Goal: Task Accomplishment & Management: Complete application form

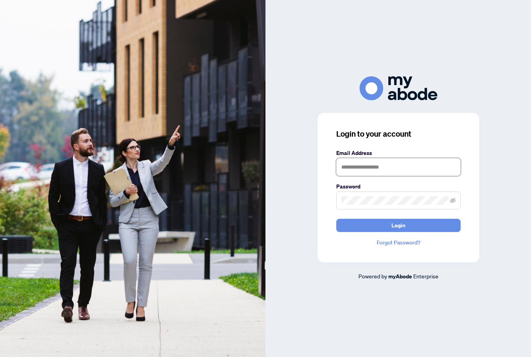
click at [431, 176] on input "text" at bounding box center [398, 167] width 124 height 18
type input "**********"
click at [398, 232] on button "Login" at bounding box center [398, 225] width 124 height 13
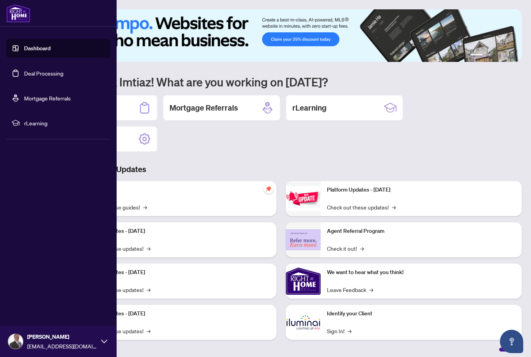
click at [24, 76] on link "Deal Processing" at bounding box center [43, 73] width 39 height 7
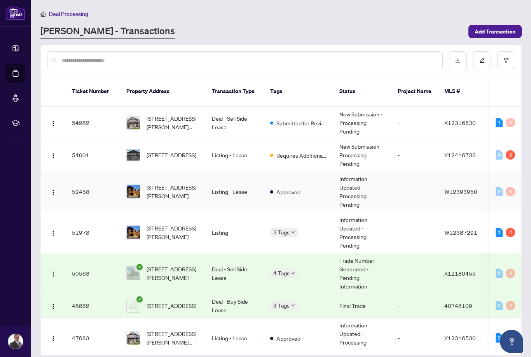
click at [232, 183] on td "Listing - Lease" at bounding box center [235, 191] width 58 height 41
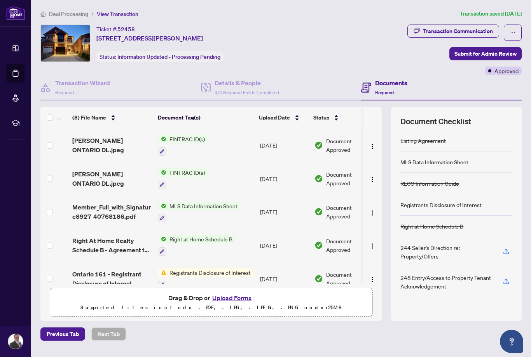
click at [232, 303] on button "Upload Forms" at bounding box center [232, 298] width 44 height 10
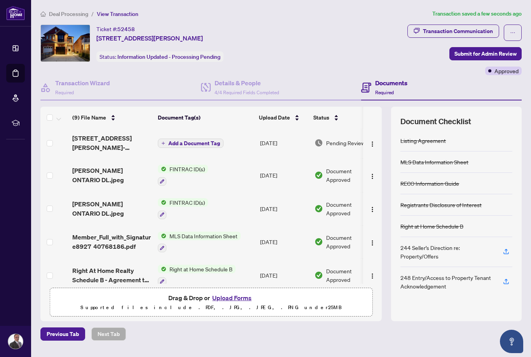
scroll to position [1, 0]
click at [201, 140] on span "Add a Document Tag" at bounding box center [194, 142] width 52 height 5
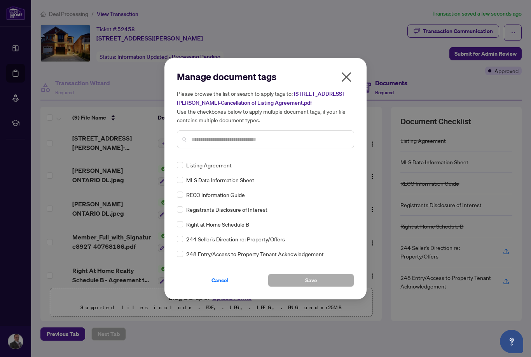
click at [244, 149] on div "Manage document tags Please browse the list or search to apply tags to: [STREET…" at bounding box center [265, 112] width 177 height 84
click at [246, 139] on input "text" at bounding box center [269, 139] width 156 height 9
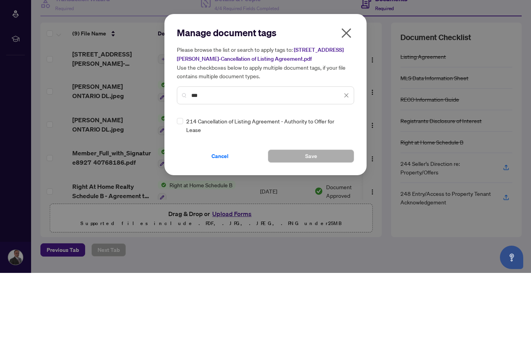
type input "***"
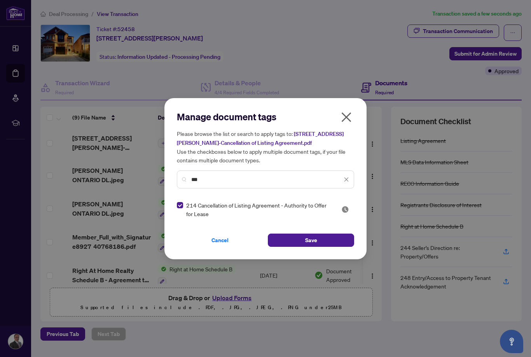
click at [315, 240] on span "Save" at bounding box center [311, 240] width 12 height 12
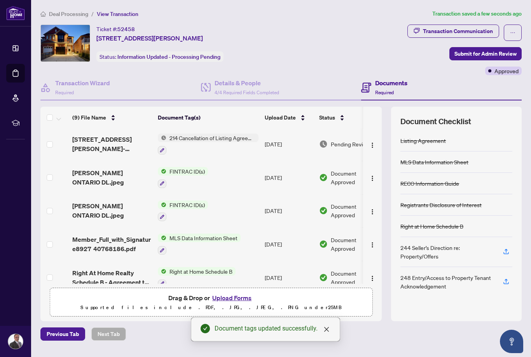
click at [486, 47] on span "Submit for Admin Review" at bounding box center [486, 53] width 62 height 12
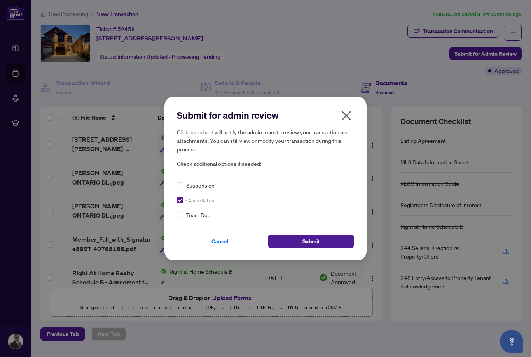
click at [307, 242] on span "Submit" at bounding box center [312, 241] width 18 height 12
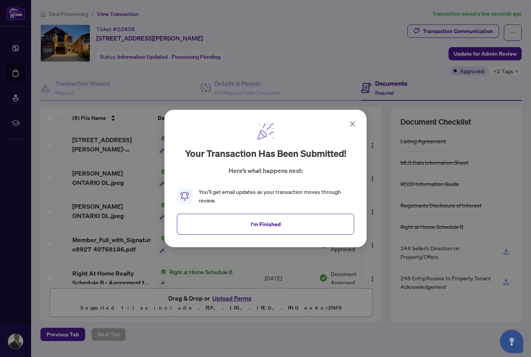
click at [256, 225] on span "I'm Finished" at bounding box center [266, 224] width 30 height 12
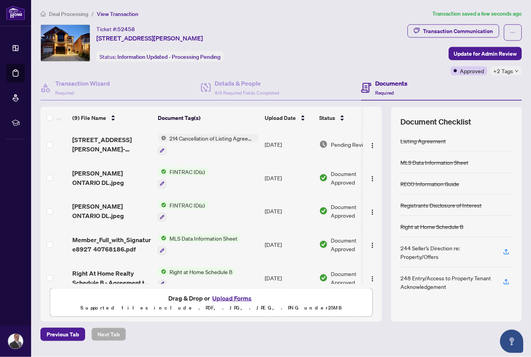
scroll to position [4, 0]
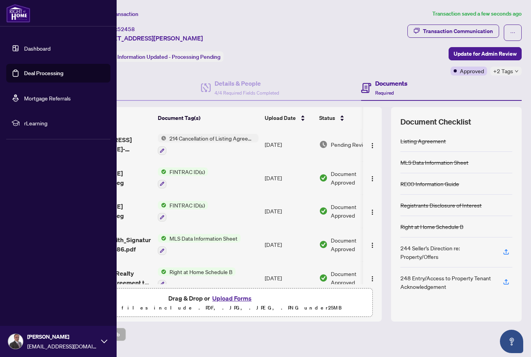
click at [33, 76] on link "Deal Processing" at bounding box center [43, 73] width 39 height 7
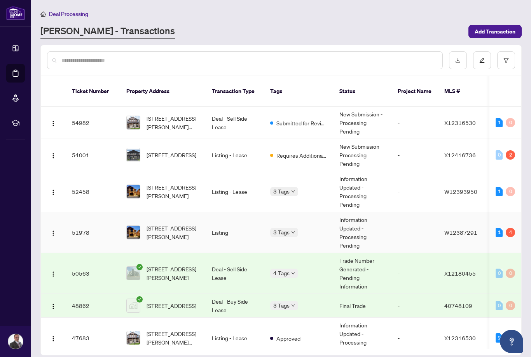
click at [179, 224] on span "[STREET_ADDRESS][PERSON_NAME]" at bounding box center [173, 232] width 53 height 17
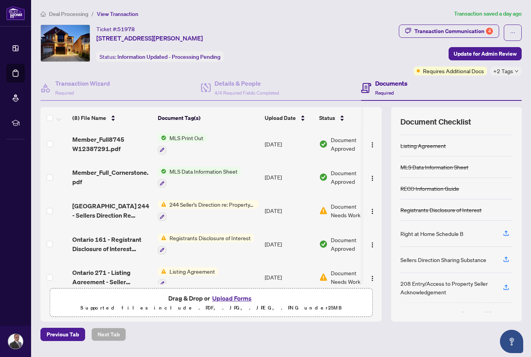
scroll to position [47, 0]
click at [164, 281] on icon "button" at bounding box center [162, 283] width 5 height 5
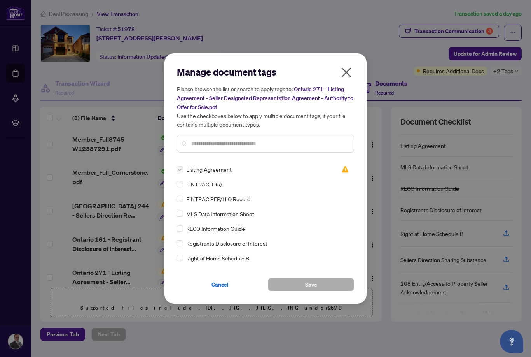
click at [229, 283] on button "Cancel" at bounding box center [220, 284] width 86 height 13
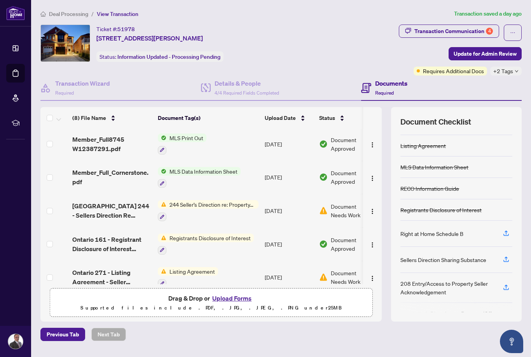
click at [231, 303] on button "Upload Forms" at bounding box center [232, 298] width 44 height 10
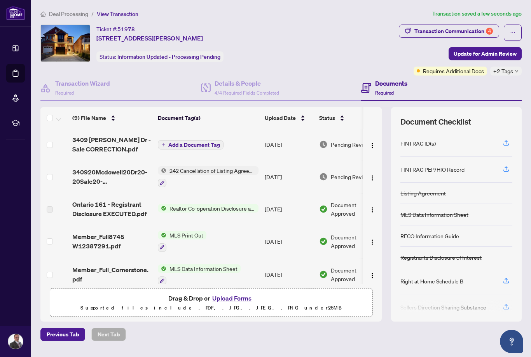
scroll to position [0, 0]
click at [199, 142] on span "Add a Document Tag" at bounding box center [194, 144] width 52 height 5
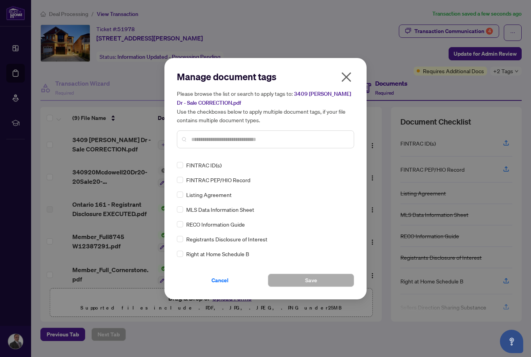
click at [178, 198] on label at bounding box center [180, 194] width 6 height 9
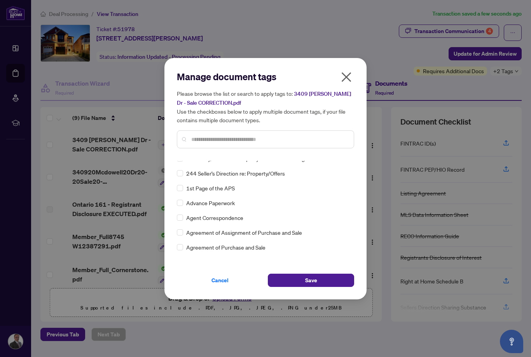
scroll to position [126, 0]
click at [286, 139] on input "text" at bounding box center [269, 139] width 156 height 9
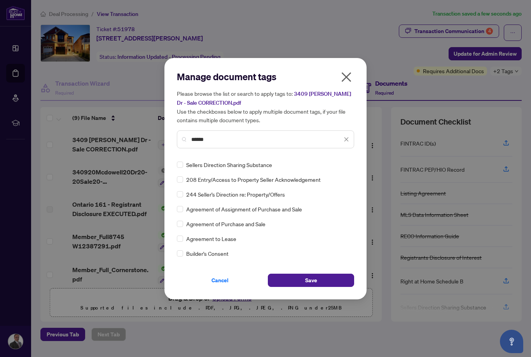
scroll to position [0, 0]
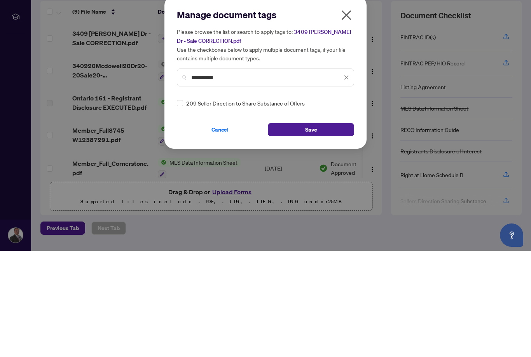
type input "**********"
click at [226, 229] on span "Cancel" at bounding box center [220, 235] width 17 height 12
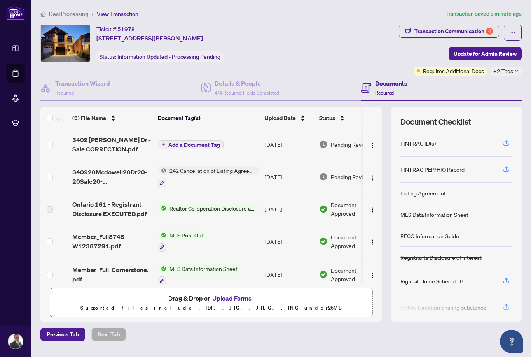
click at [209, 142] on span "Add a Document Tag" at bounding box center [194, 144] width 52 height 5
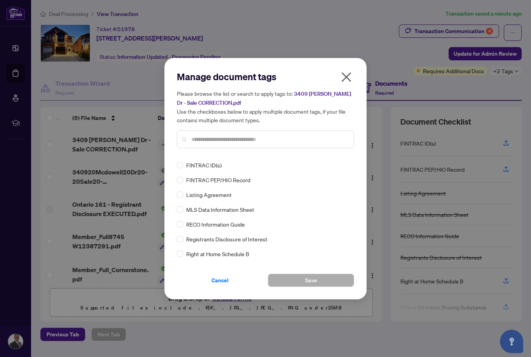
click at [236, 185] on div "FINTRAC ID(s) FINTRAC PEP/HIO Record Listing Agreement MLS Data Information She…" at bounding box center [265, 209] width 177 height 97
click at [310, 280] on span "Save" at bounding box center [311, 280] width 12 height 12
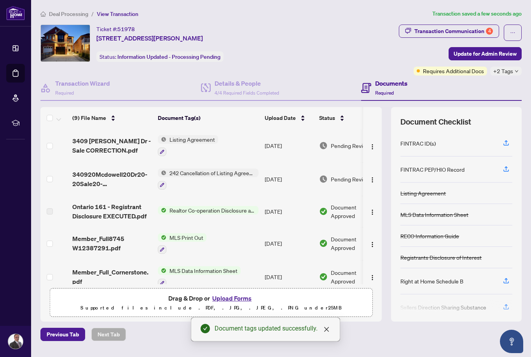
click at [480, 47] on span "Update for Admin Review" at bounding box center [485, 53] width 63 height 12
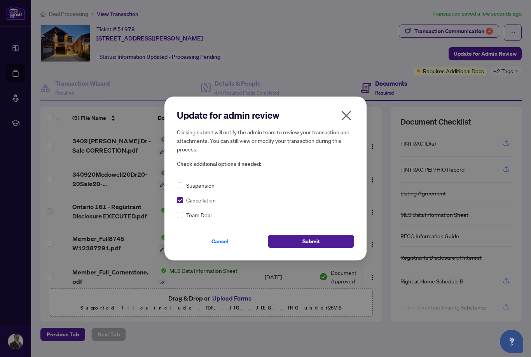
click at [307, 242] on span "Submit" at bounding box center [312, 241] width 18 height 12
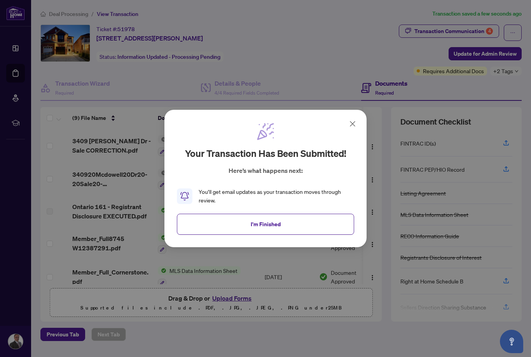
click at [254, 222] on span "I'm Finished" at bounding box center [266, 224] width 30 height 12
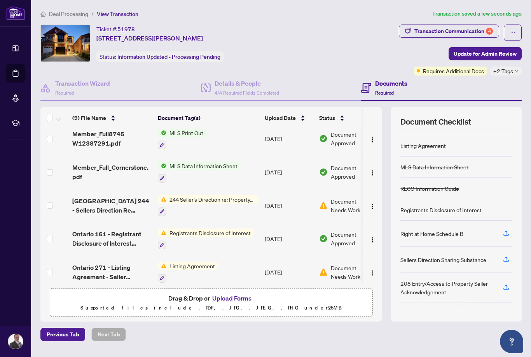
scroll to position [105, 0]
click at [334, 196] on span "Document Needs Work" at bounding box center [351, 204] width 40 height 17
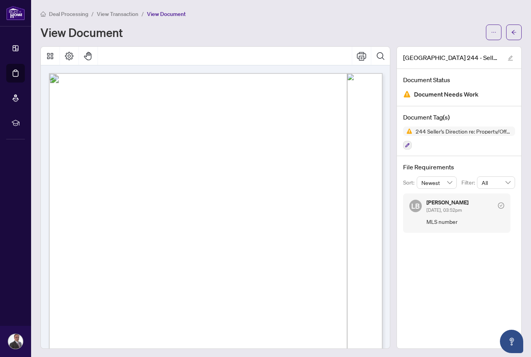
click at [515, 26] on span "button" at bounding box center [514, 32] width 5 height 12
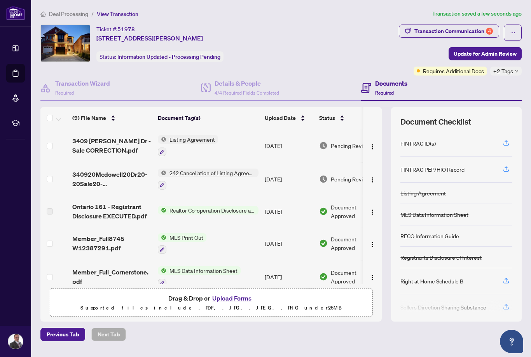
click at [451, 32] on div "Transaction Communication 4" at bounding box center [454, 31] width 79 height 12
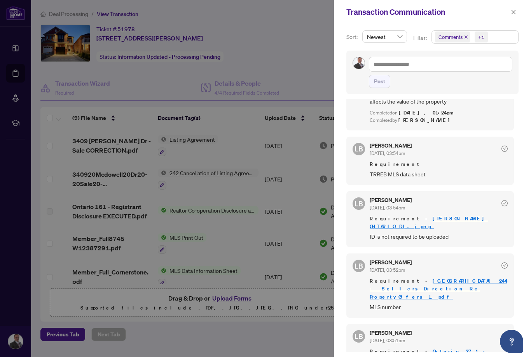
scroll to position [144, 0]
click at [118, 245] on div at bounding box center [265, 178] width 531 height 357
click at [104, 248] on div at bounding box center [265, 178] width 531 height 357
click at [100, 250] on div at bounding box center [265, 178] width 531 height 357
click at [523, 11] on div "Transaction Communication" at bounding box center [432, 12] width 197 height 24
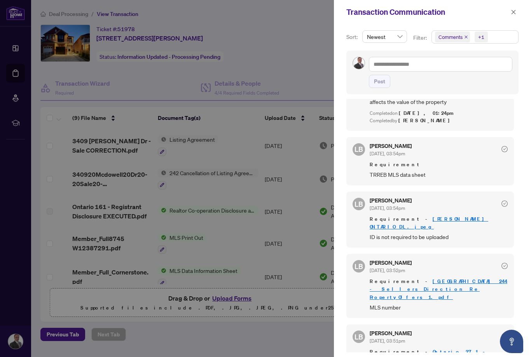
click at [516, 16] on span "button" at bounding box center [513, 12] width 5 height 12
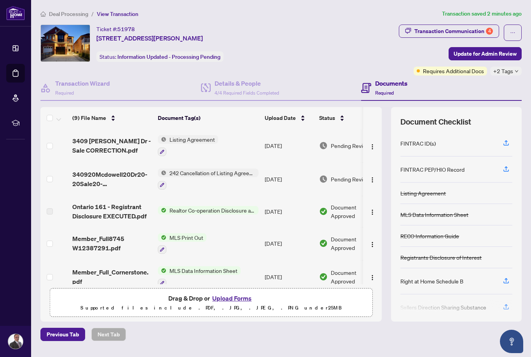
click at [111, 247] on span "Member_Full8745 W12387291.pdf" at bounding box center [111, 243] width 79 height 19
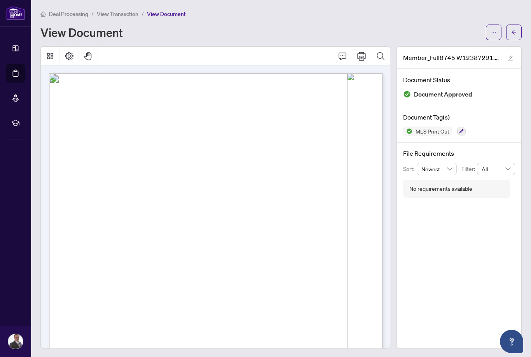
click at [462, 133] on button "button" at bounding box center [461, 131] width 9 height 9
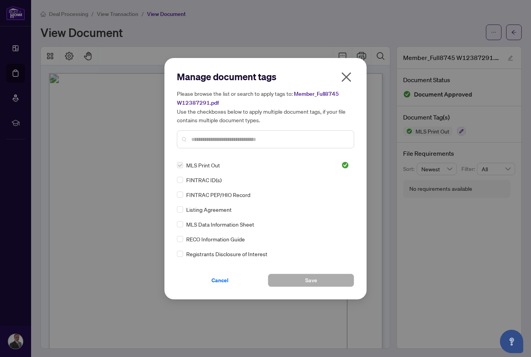
click at [219, 282] on span "Cancel" at bounding box center [220, 280] width 17 height 12
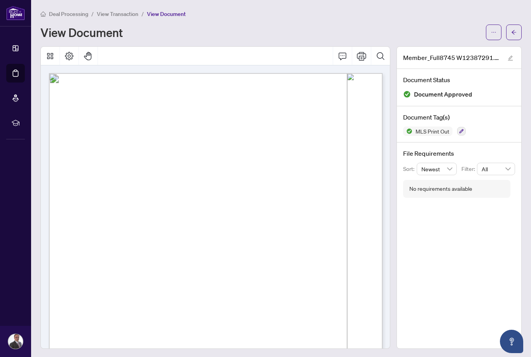
click at [514, 35] on span "button" at bounding box center [514, 32] width 5 height 12
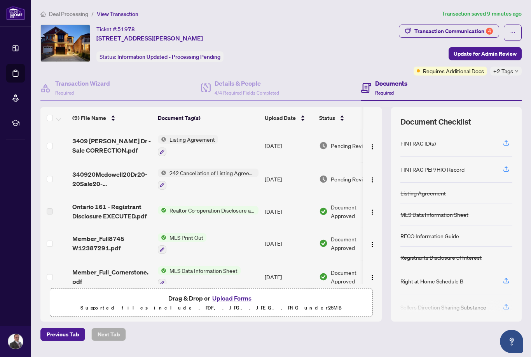
click at [221, 303] on button "Upload Forms" at bounding box center [232, 298] width 44 height 10
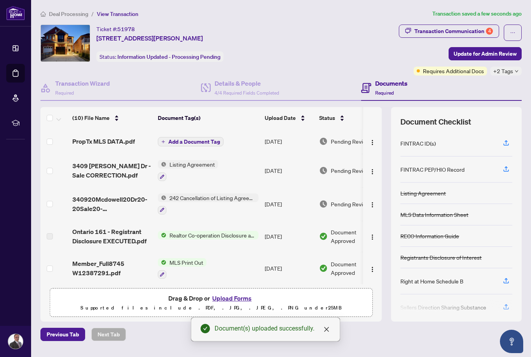
click at [203, 139] on span "Add a Document Tag" at bounding box center [194, 141] width 52 height 5
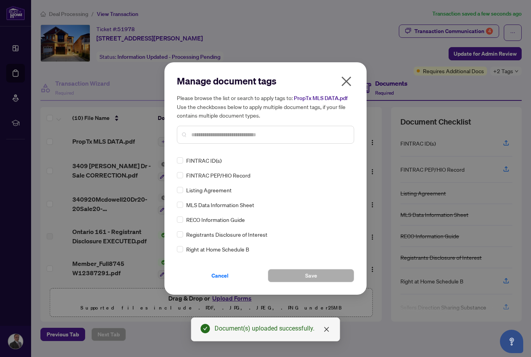
click at [261, 152] on div "Manage document tags Please browse the list or search to apply tags to: PropTx …" at bounding box center [265, 178] width 177 height 207
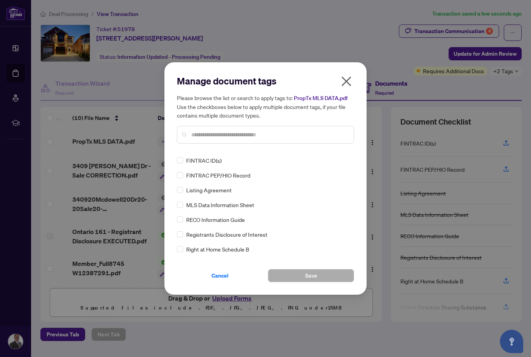
click at [265, 134] on input "text" at bounding box center [269, 134] width 156 height 9
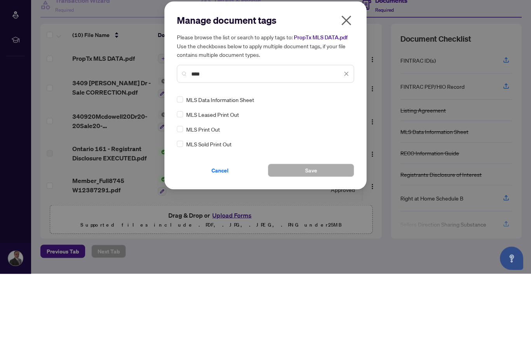
type input "***"
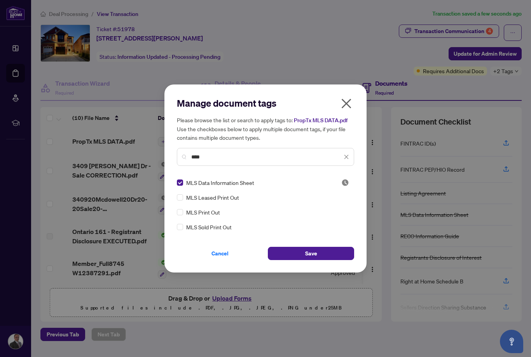
click at [315, 251] on span "Save" at bounding box center [311, 253] width 12 height 12
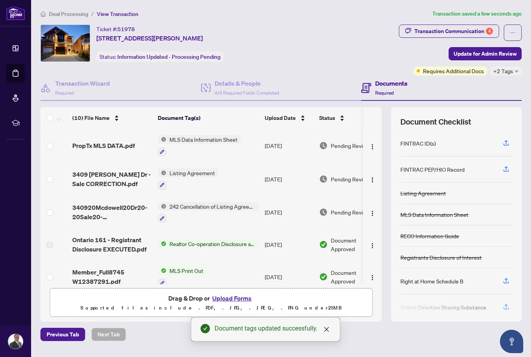
click at [479, 47] on span "Update for Admin Review" at bounding box center [485, 53] width 63 height 12
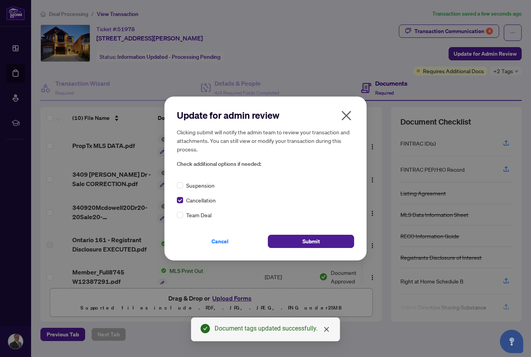
click at [311, 243] on span "Submit" at bounding box center [312, 241] width 18 height 12
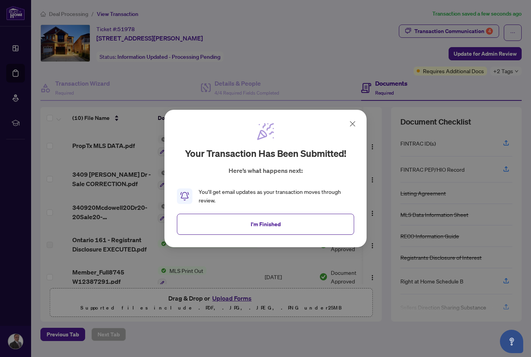
click at [266, 226] on span "I'm Finished" at bounding box center [266, 224] width 30 height 12
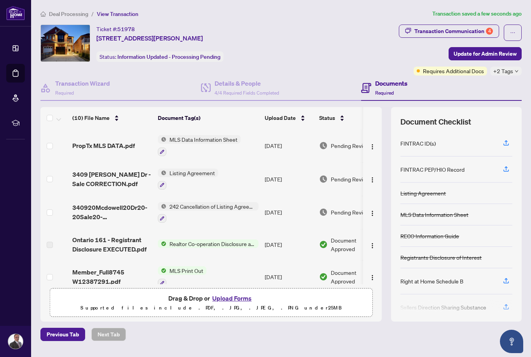
scroll to position [0, 0]
click at [455, 33] on div "Transaction Communication 4" at bounding box center [454, 31] width 79 height 12
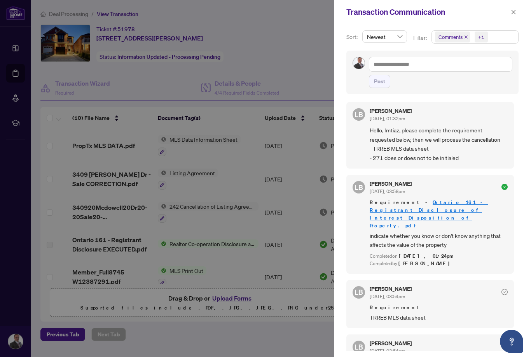
click at [18, 77] on div at bounding box center [265, 178] width 531 height 357
click at [19, 75] on div at bounding box center [265, 178] width 531 height 357
click at [510, 15] on button "button" at bounding box center [514, 11] width 10 height 9
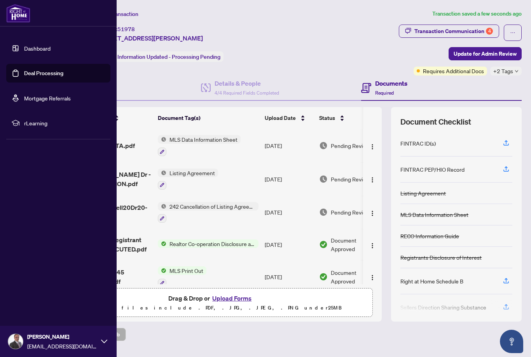
click at [30, 74] on link "Deal Processing" at bounding box center [43, 73] width 39 height 7
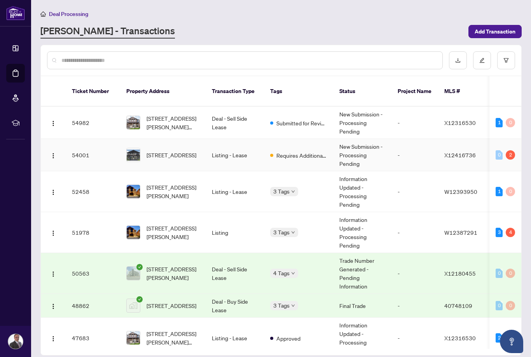
click at [230, 144] on td "Listing - Lease" at bounding box center [235, 155] width 58 height 32
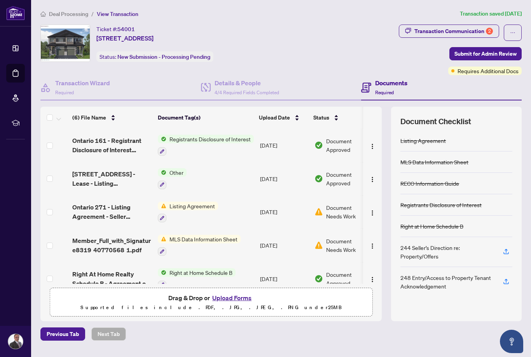
click at [473, 30] on div "Transaction Communication 2" at bounding box center [454, 31] width 79 height 12
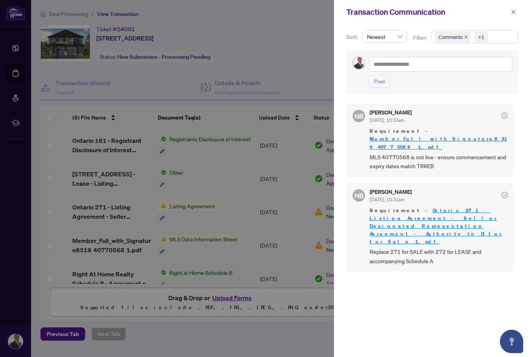
click at [302, 59] on div at bounding box center [265, 178] width 531 height 357
click at [517, 15] on button "button" at bounding box center [514, 11] width 10 height 9
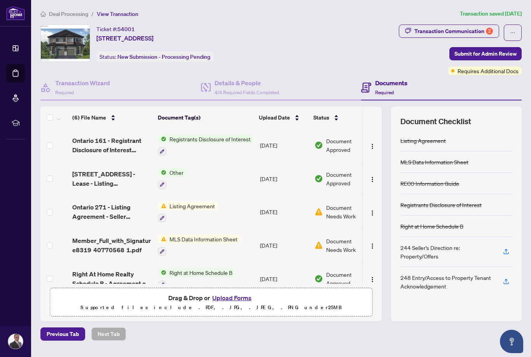
click at [457, 36] on div "Transaction Communication 2" at bounding box center [454, 31] width 79 height 12
